Goal: Task Accomplishment & Management: Use online tool/utility

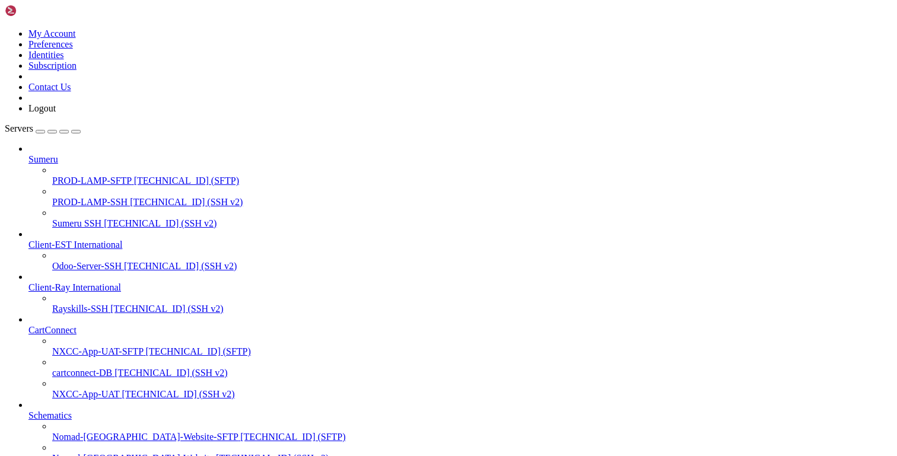
scroll to position [118, 0]
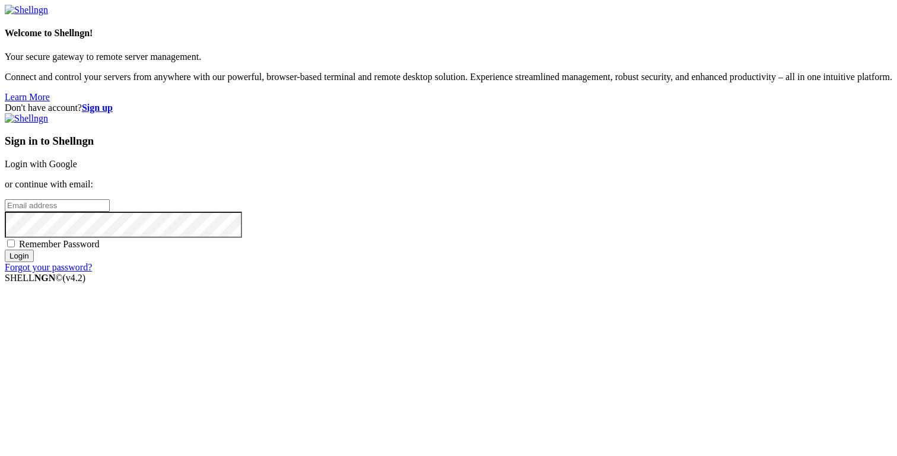
type input "[PERSON_NAME][EMAIL_ADDRESS][DOMAIN_NAME]"
click at [34, 262] on input "Login" at bounding box center [19, 256] width 29 height 12
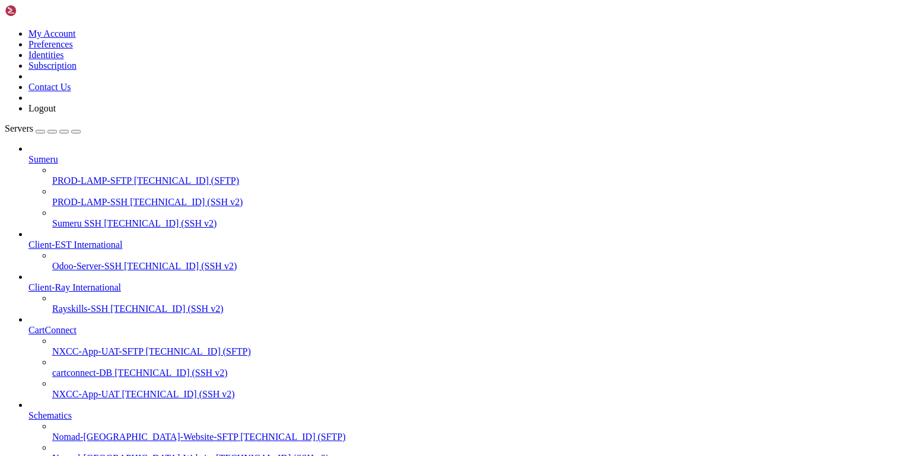
scroll to position [252, 0]
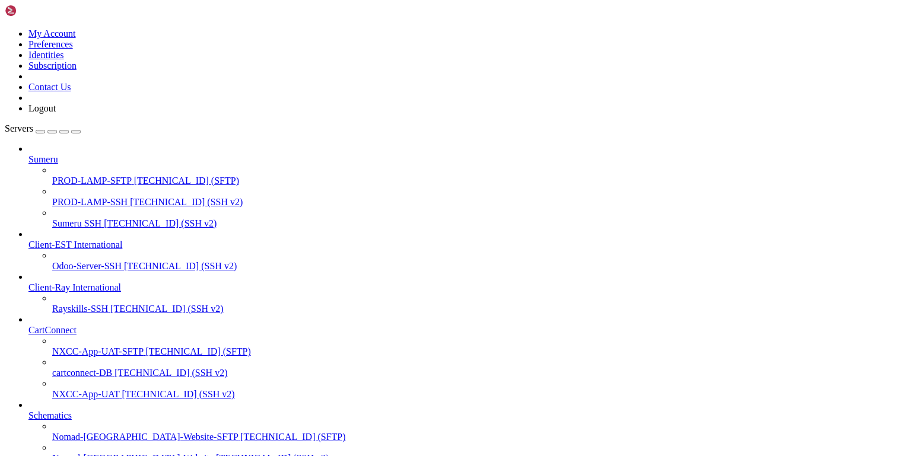
scroll to position [335, 0]
